Goal: Transaction & Acquisition: Purchase product/service

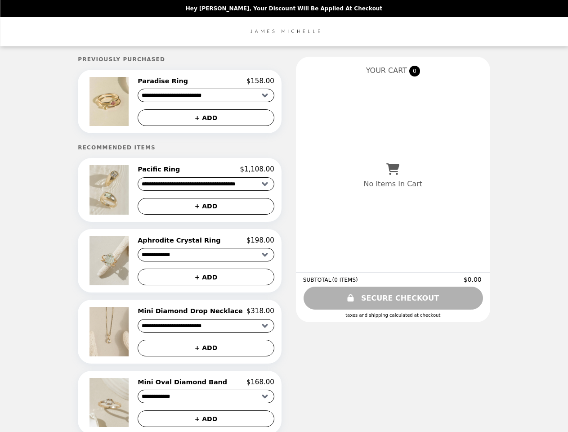
click at [123, 103] on img at bounding box center [111, 101] width 42 height 49
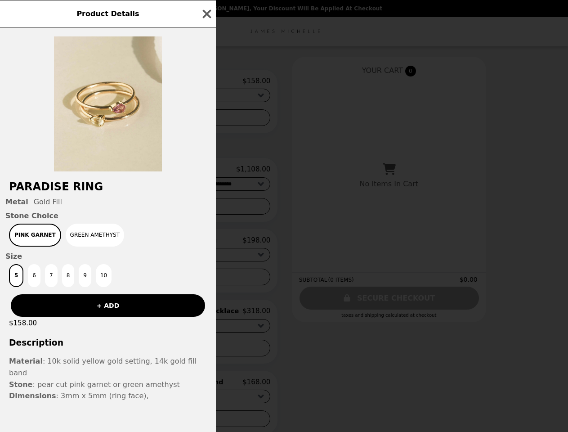
click at [206, 82] on div "Product Details Paradise Ring Metal Gold Fill Stone Choice Pink [PERSON_NAME] A…" at bounding box center [284, 216] width 568 height 432
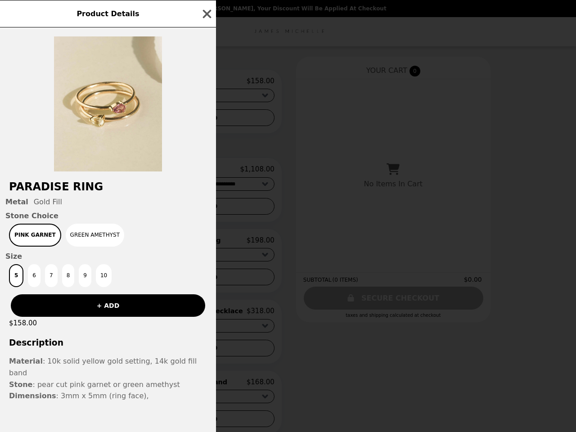
click at [206, 119] on div at bounding box center [108, 99] width 216 height 144
click at [123, 193] on h2 "Paradise Ring" at bounding box center [108, 186] width 216 height 13
click at [206, 172] on div "Product Details Paradise Ring Metal Gold Fill Stone Choice Pink [PERSON_NAME] A…" at bounding box center [288, 216] width 576 height 432
click at [206, 209] on div "Product Details Paradise Ring Metal Gold Fill Stone Choice Pink [PERSON_NAME] A…" at bounding box center [288, 216] width 576 height 432
click at [123, 264] on div "Product Details Paradise Ring Metal Gold Fill Stone Choice Pink [PERSON_NAME] A…" at bounding box center [288, 216] width 576 height 432
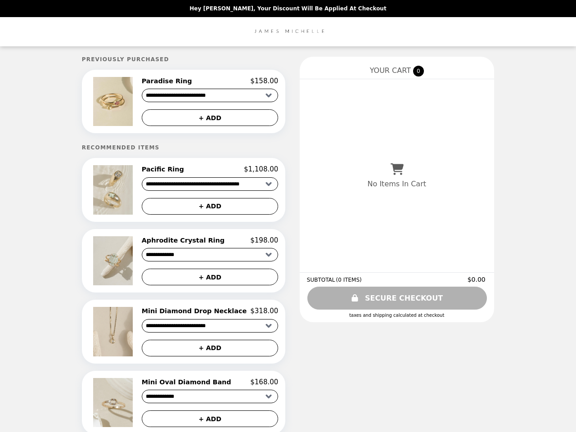
click at [206, 244] on h2 "Aphrodite Crystal Ring" at bounding box center [185, 240] width 86 height 8
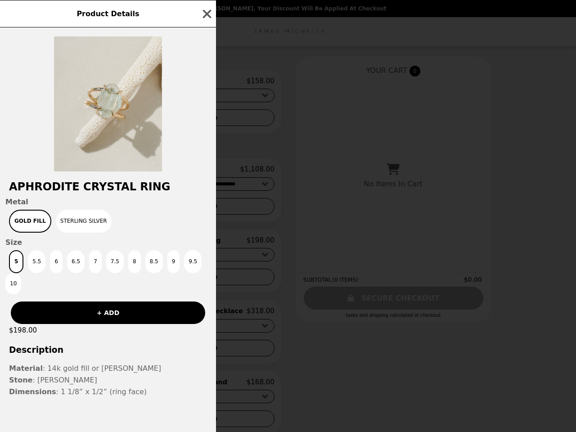
click at [206, 281] on div "Product Details Aphrodite Crystal Ring Metal Gold Fill Sterling Silver Size 5 5…" at bounding box center [288, 216] width 576 height 432
click at [123, 336] on div "$198.00" at bounding box center [108, 330] width 216 height 13
